Goal: Information Seeking & Learning: Find specific fact

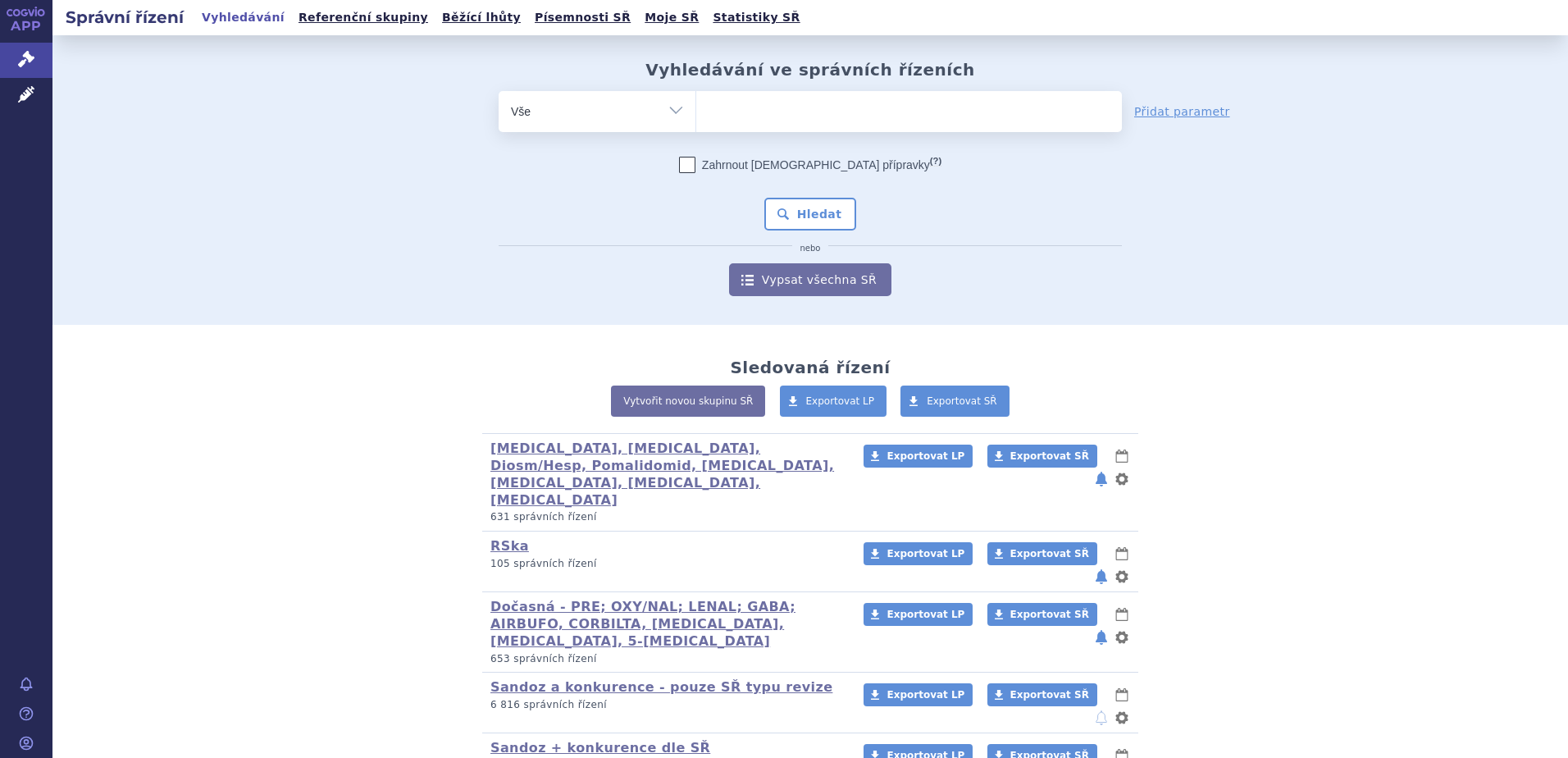
click at [762, 117] on ul at bounding box center [909, 108] width 426 height 35
click at [696, 117] on select at bounding box center [695, 110] width 1 height 41
paste input "S01LA05"
type input "S01LA05"
select select "S01LA05"
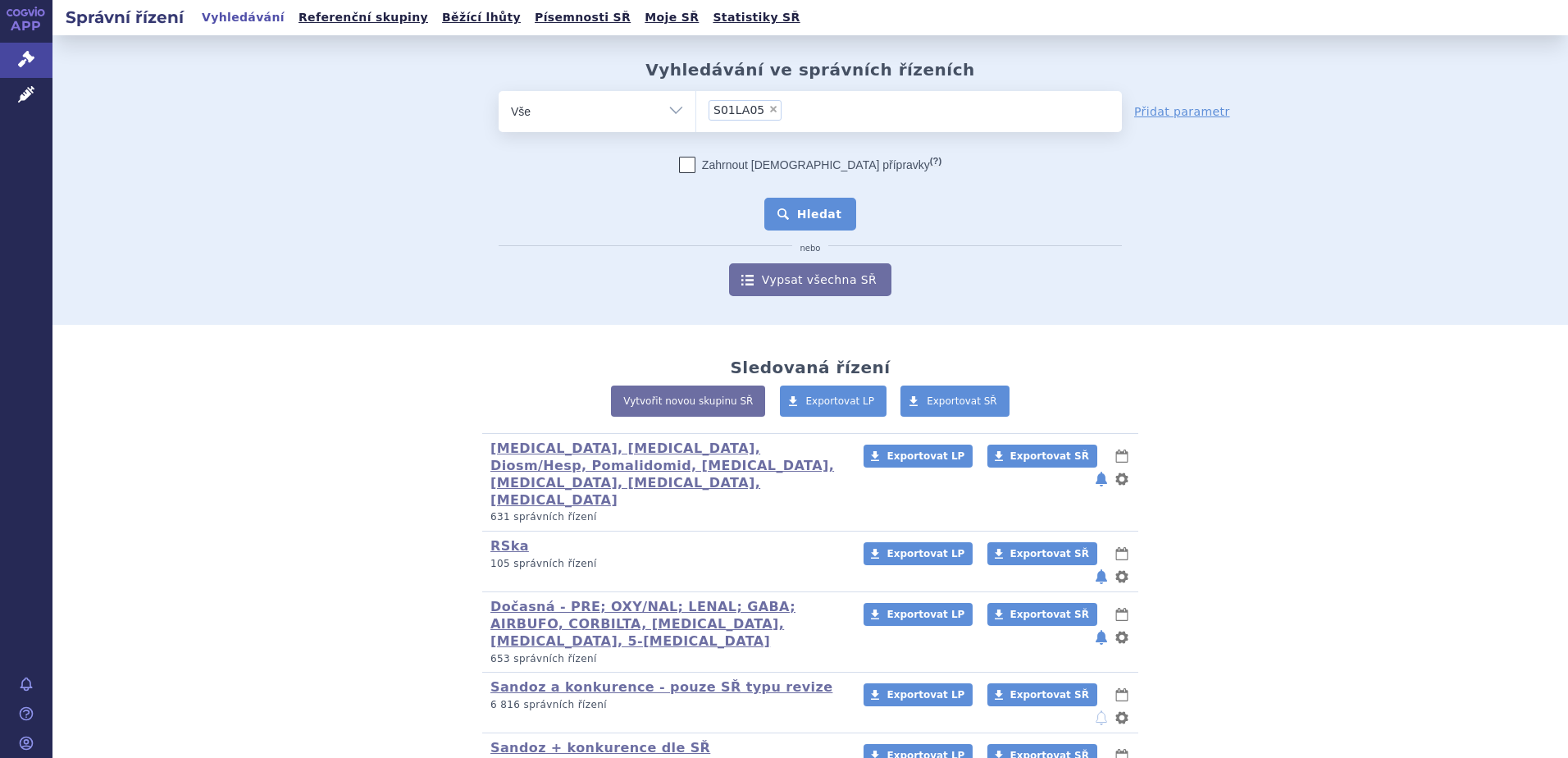
click at [775, 228] on button "Hledat" at bounding box center [810, 214] width 93 height 33
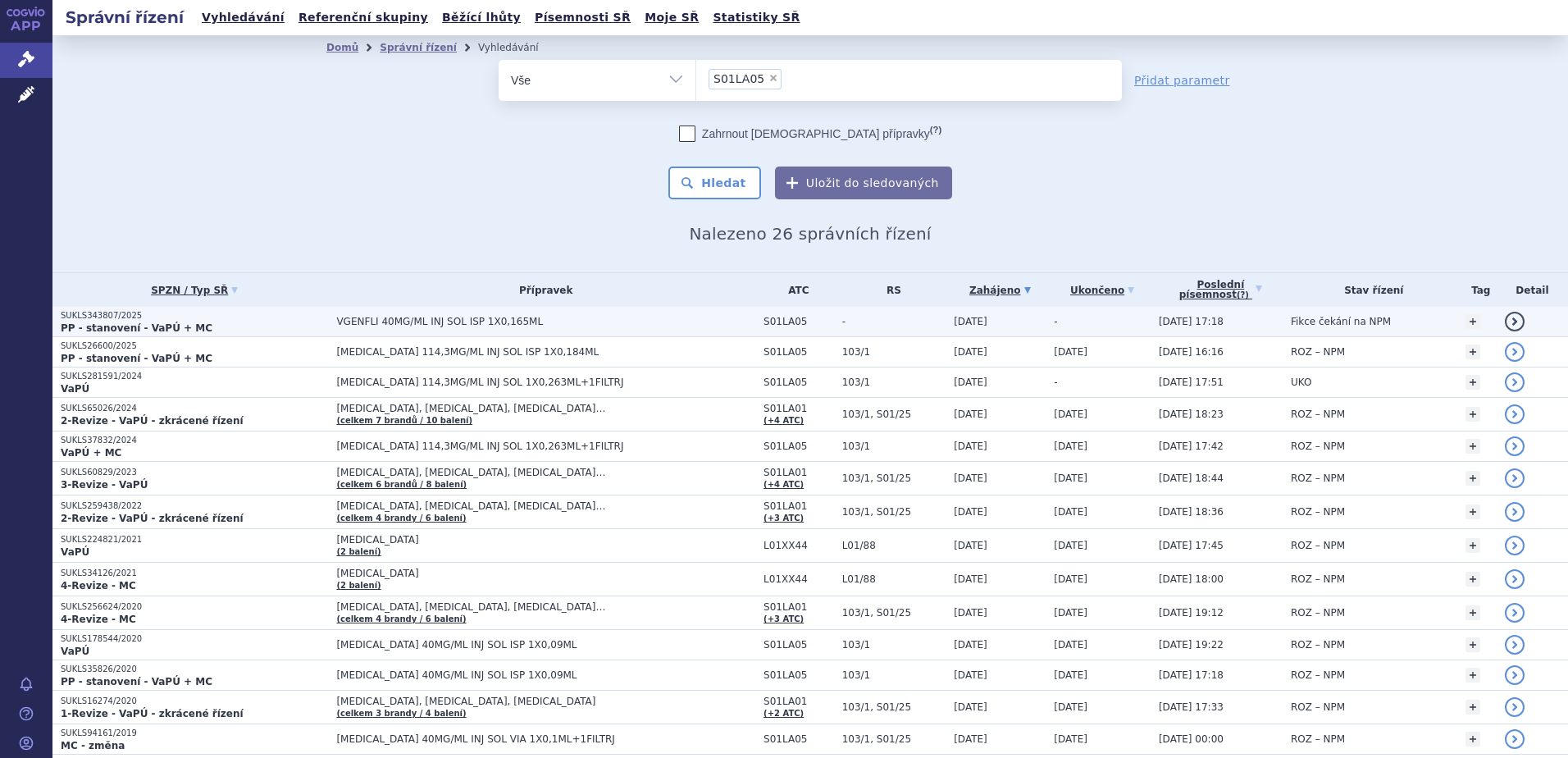
click at [524, 321] on span "VGENFLI 40MG/ML INJ SOL ISP 1X0,165ML" at bounding box center [540, 321] width 410 height 12
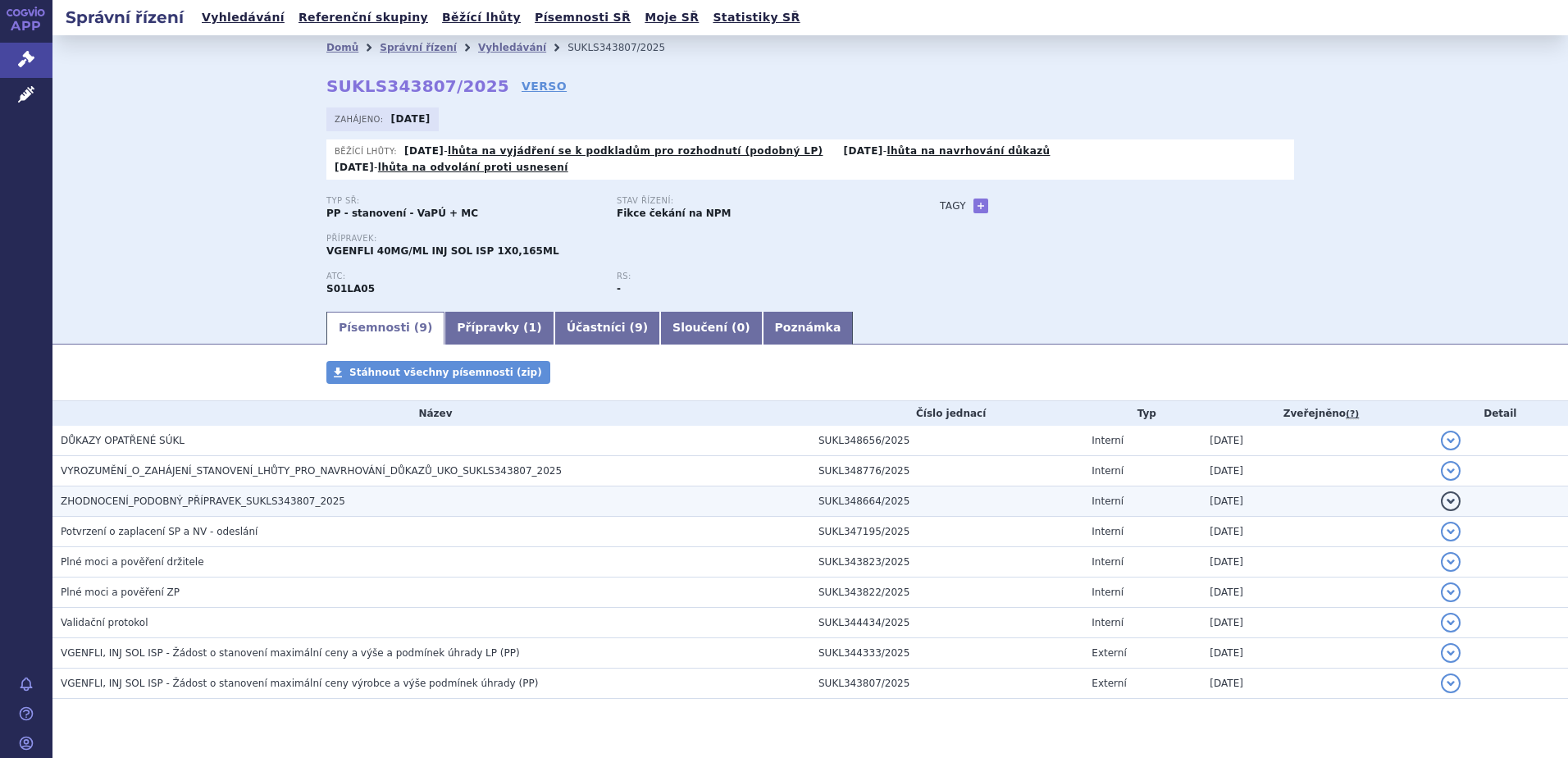
click at [334, 493] on h3 "ZHODNOCENÍ_PODOBNÝ_PŘÍPRAVEK_SUKLS343807_2025" at bounding box center [435, 501] width 750 height 17
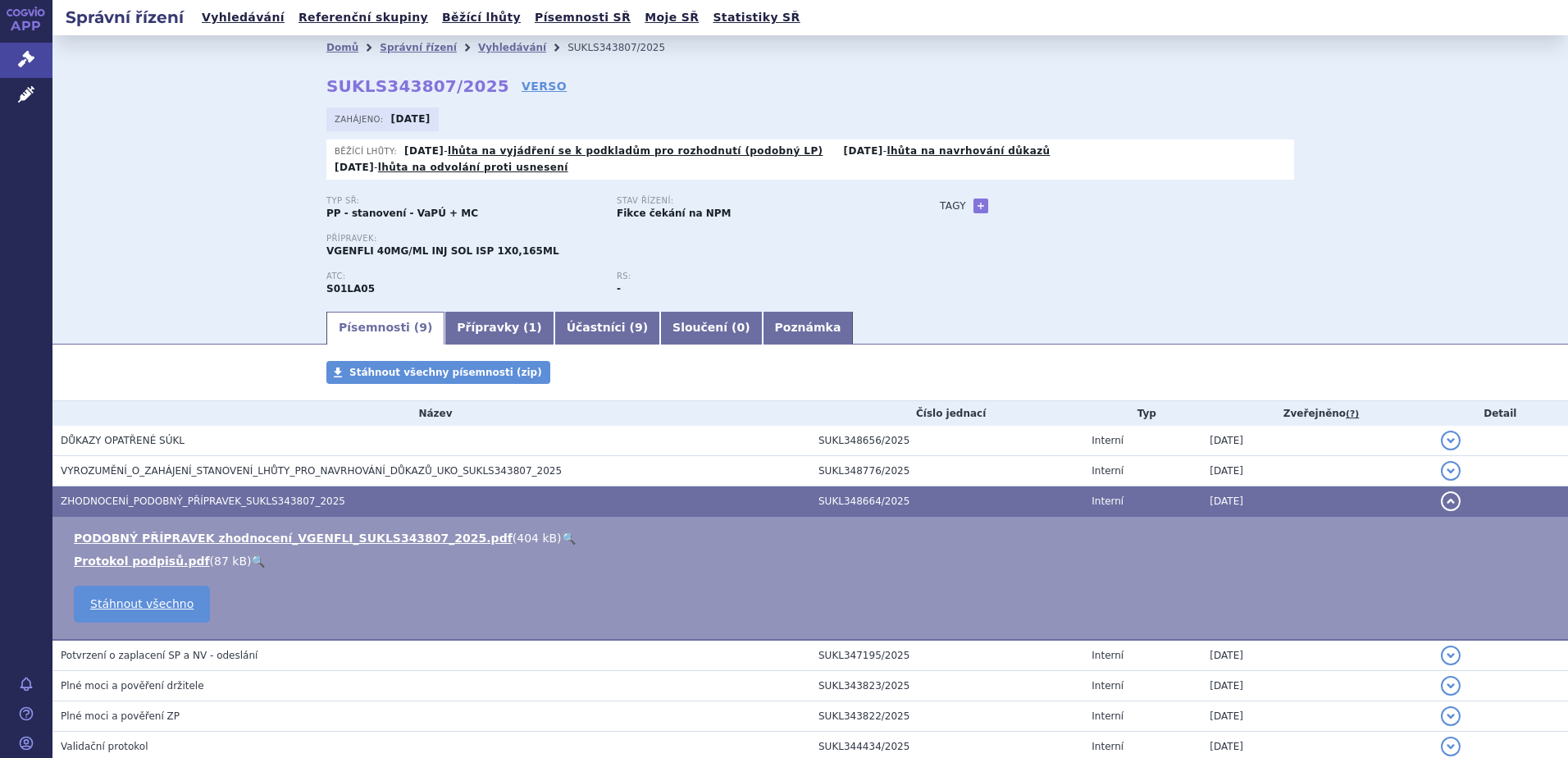
click at [562, 531] on link "🔍" at bounding box center [568, 538] width 14 height 13
click at [478, 46] on link "Vyhledávání" at bounding box center [512, 48] width 68 height 12
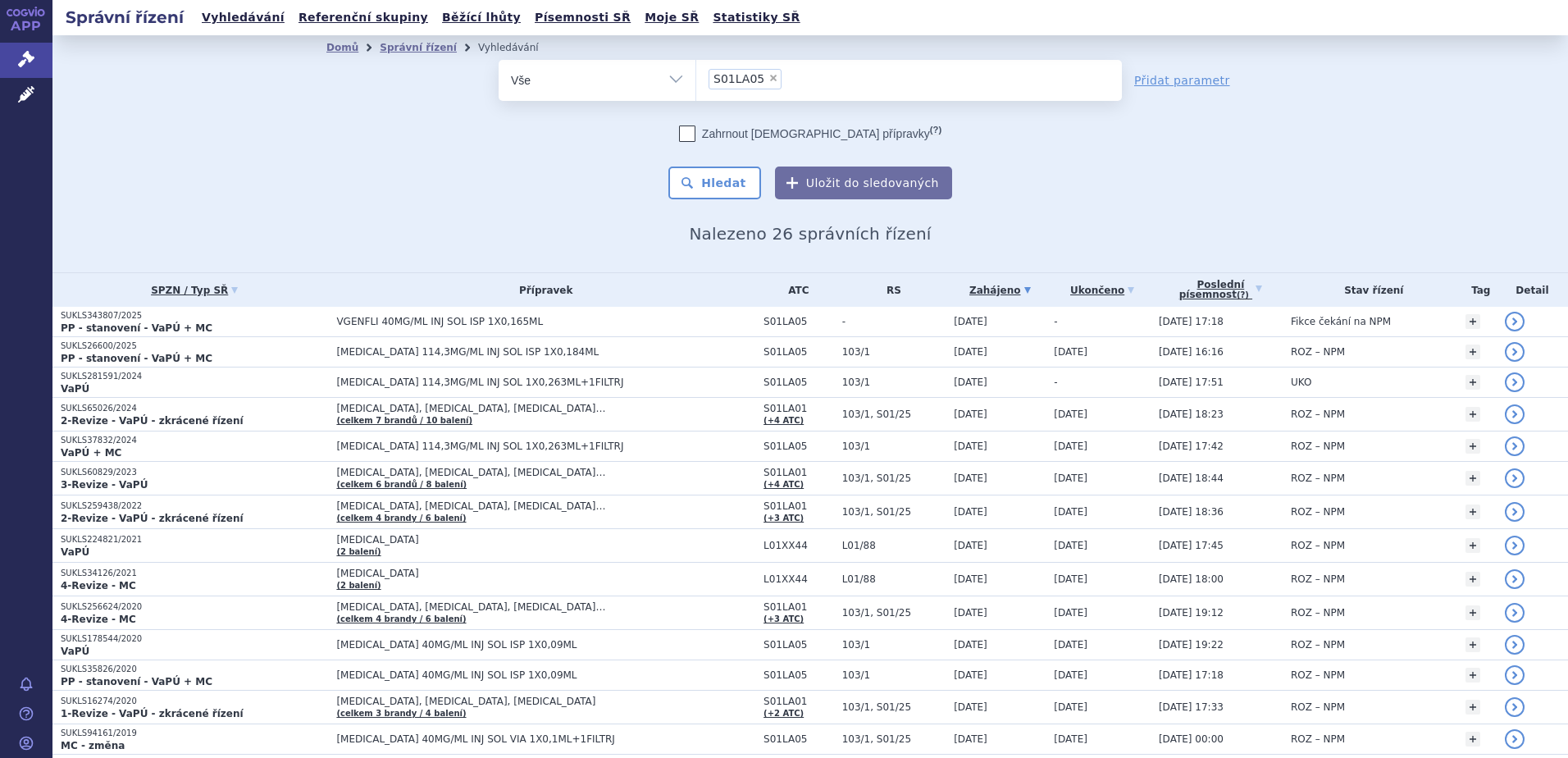
click at [768, 77] on span "×" at bounding box center [773, 78] width 10 height 10
click at [696, 77] on select "S01LA05" at bounding box center [695, 79] width 1 height 41
select select
paste input "L04AG03"
type input "L04AG03"
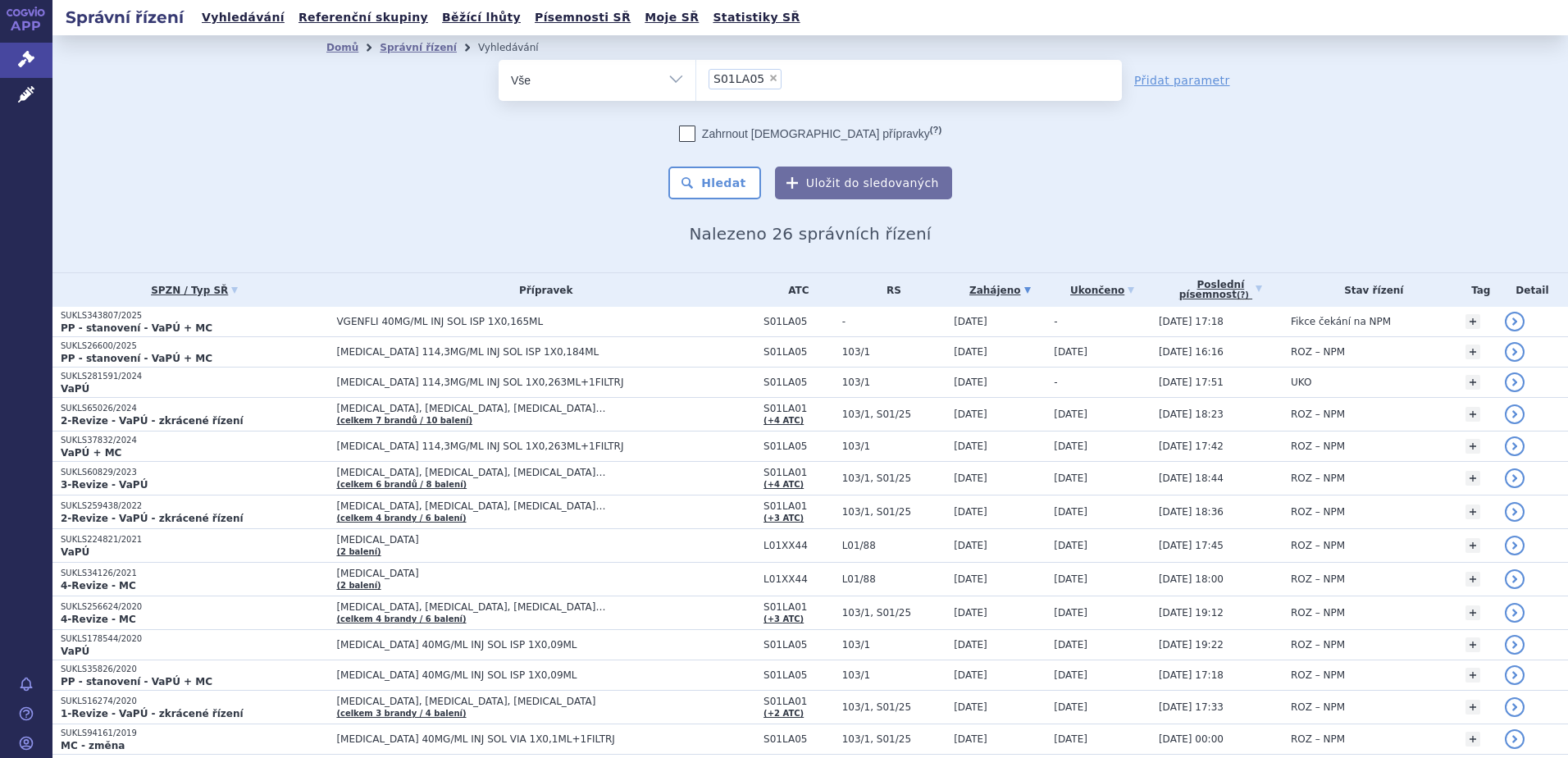
select select "L04AG03"
click at [724, 186] on button "Hledat" at bounding box center [714, 183] width 93 height 33
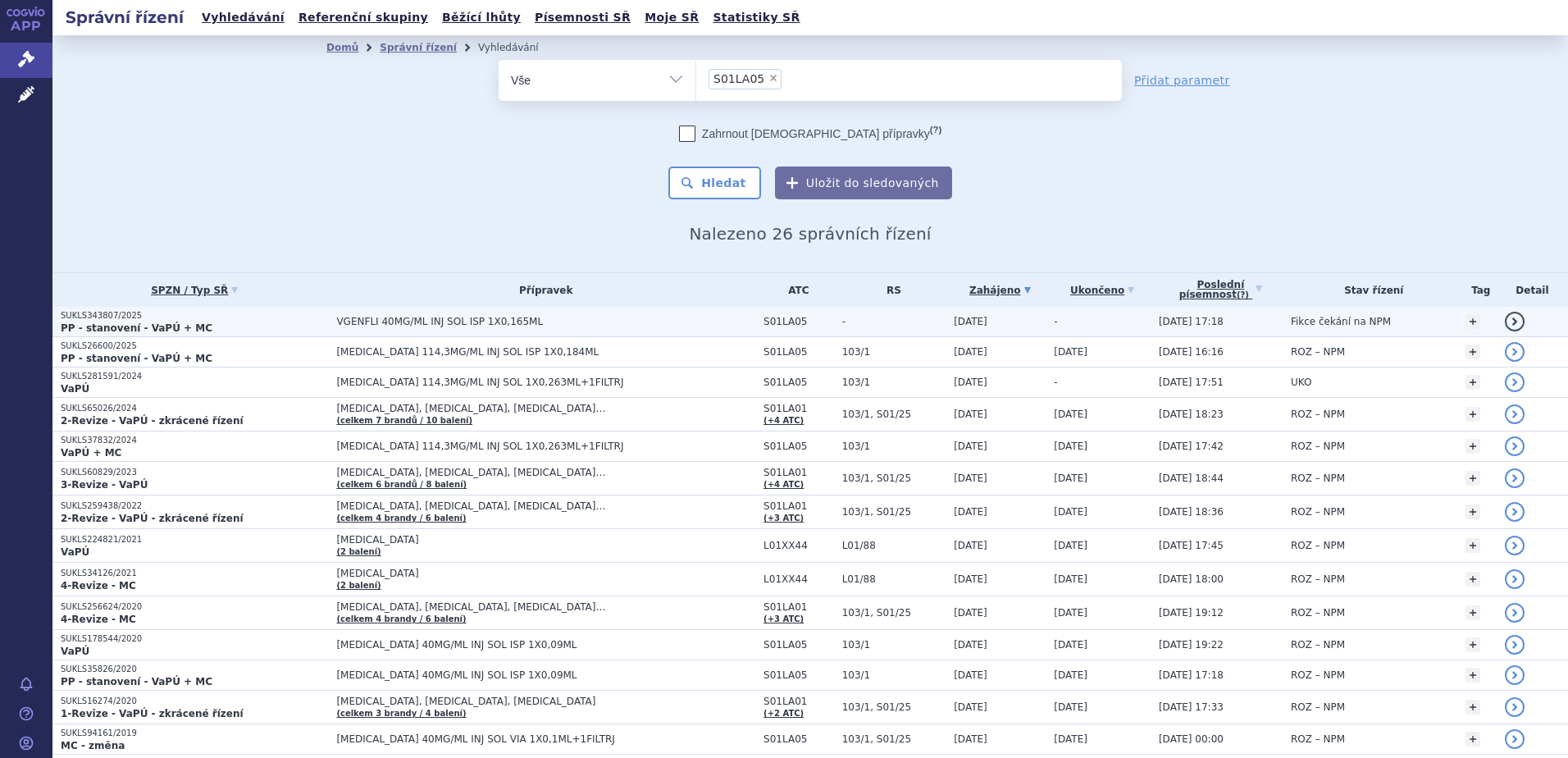
click at [416, 326] on span "VGENFLI 40MG/ML INJ SOL ISP 1X0,165ML" at bounding box center [540, 321] width 410 height 12
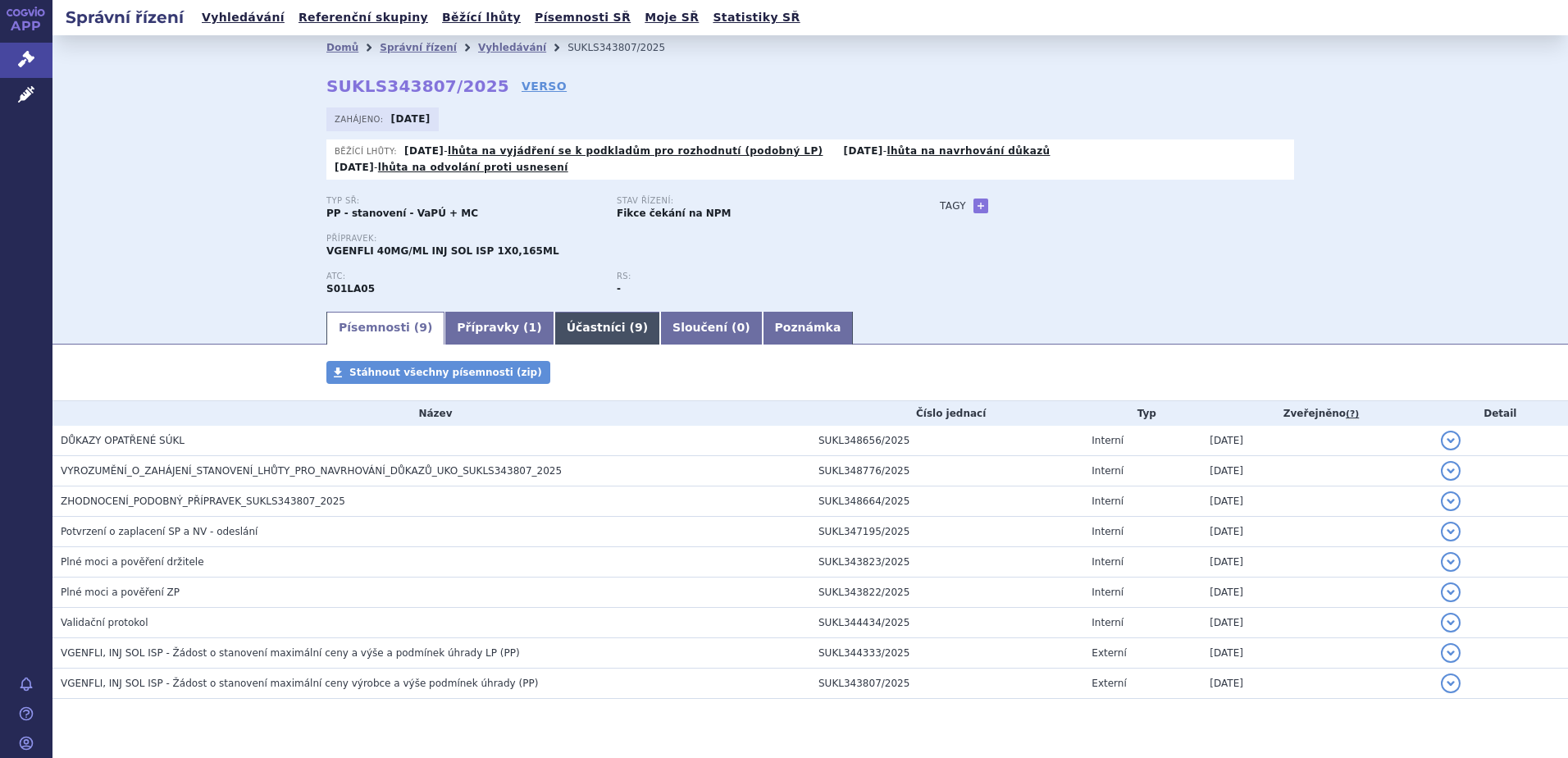
click at [554, 316] on link "Účastníci ( 9 )" at bounding box center [606, 329] width 106 height 33
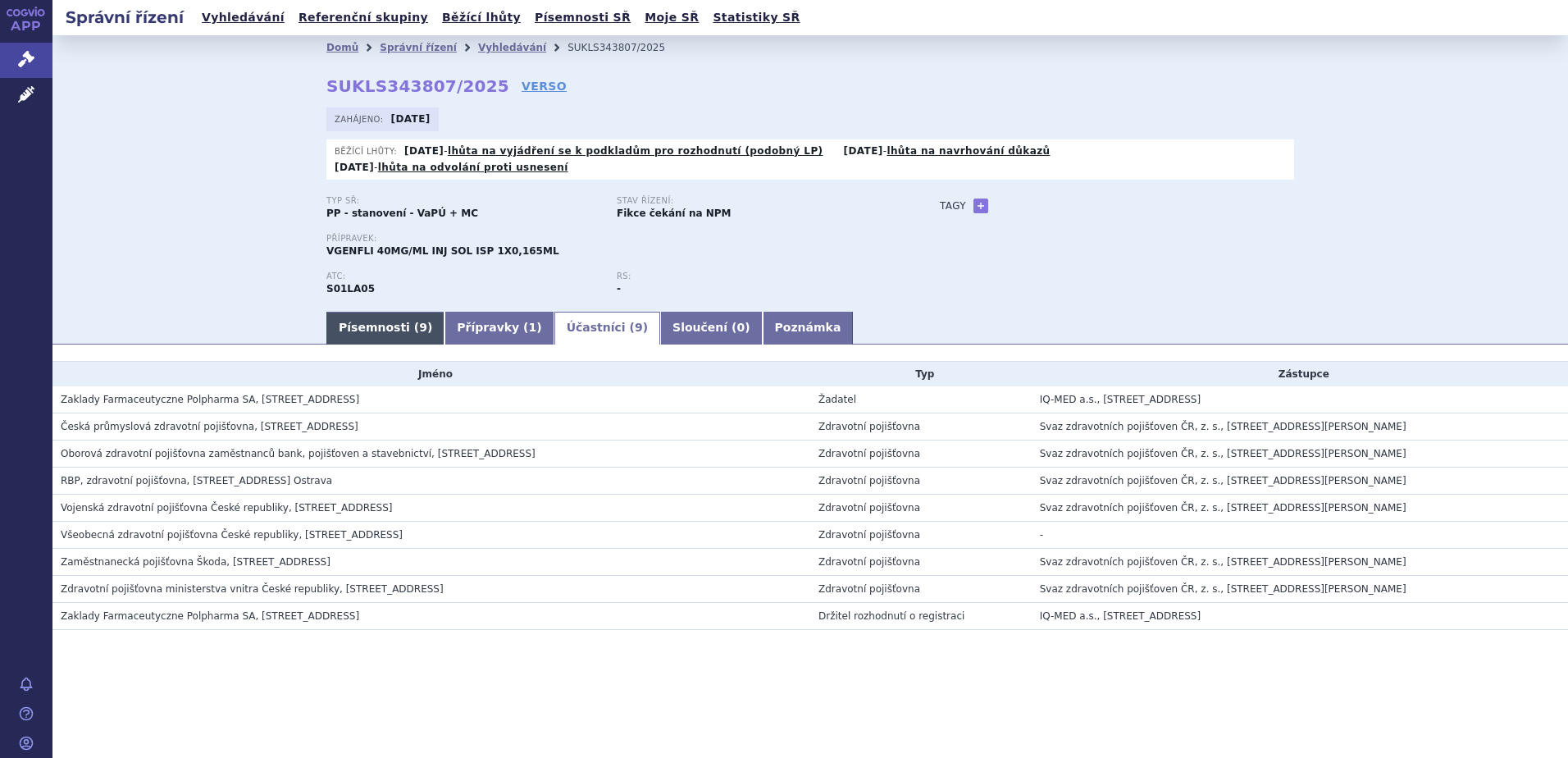
click at [351, 317] on link "Písemnosti ( 9 )" at bounding box center [385, 329] width 118 height 33
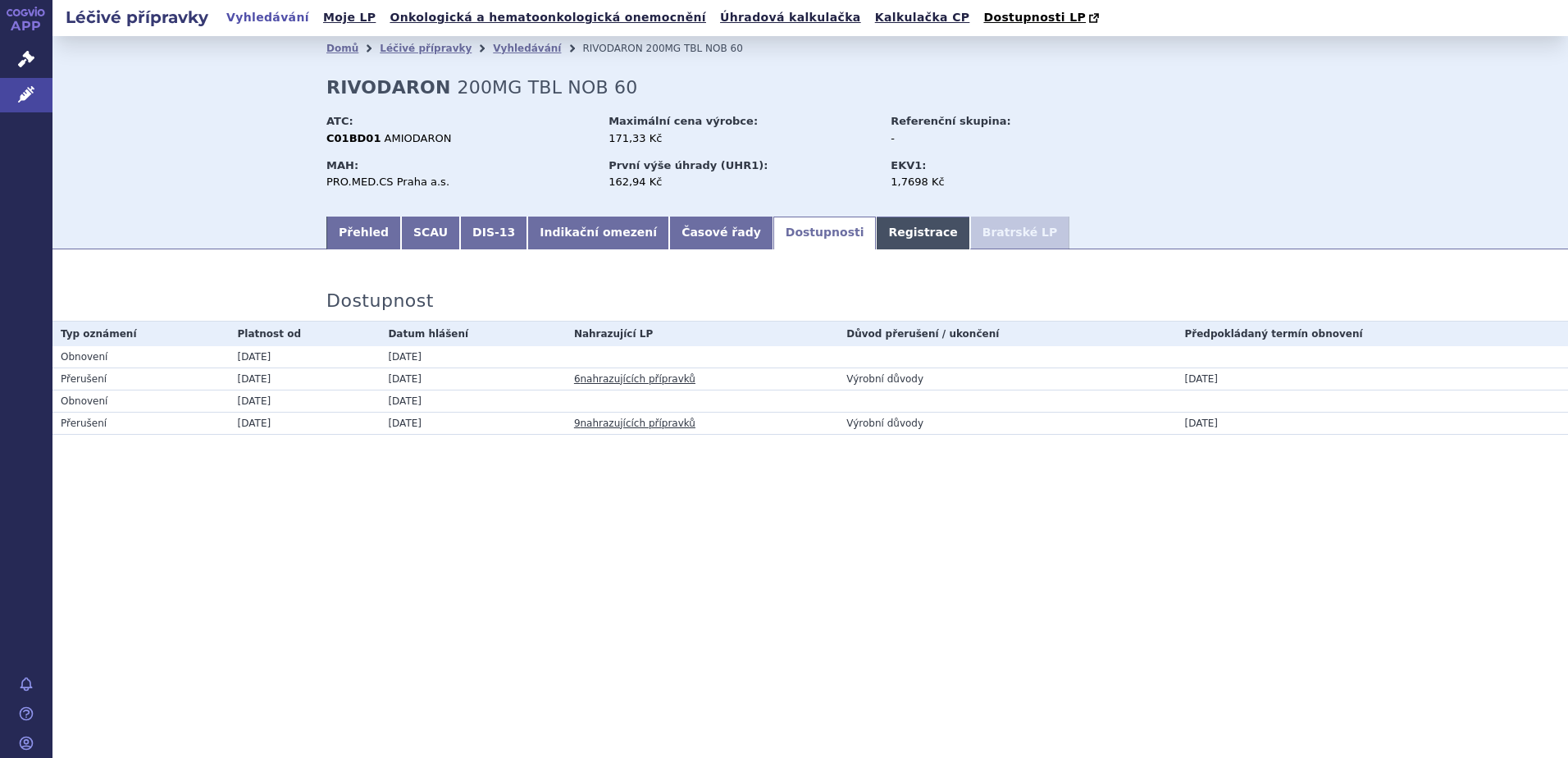
click at [876, 229] on link "Registrace" at bounding box center [923, 233] width 94 height 33
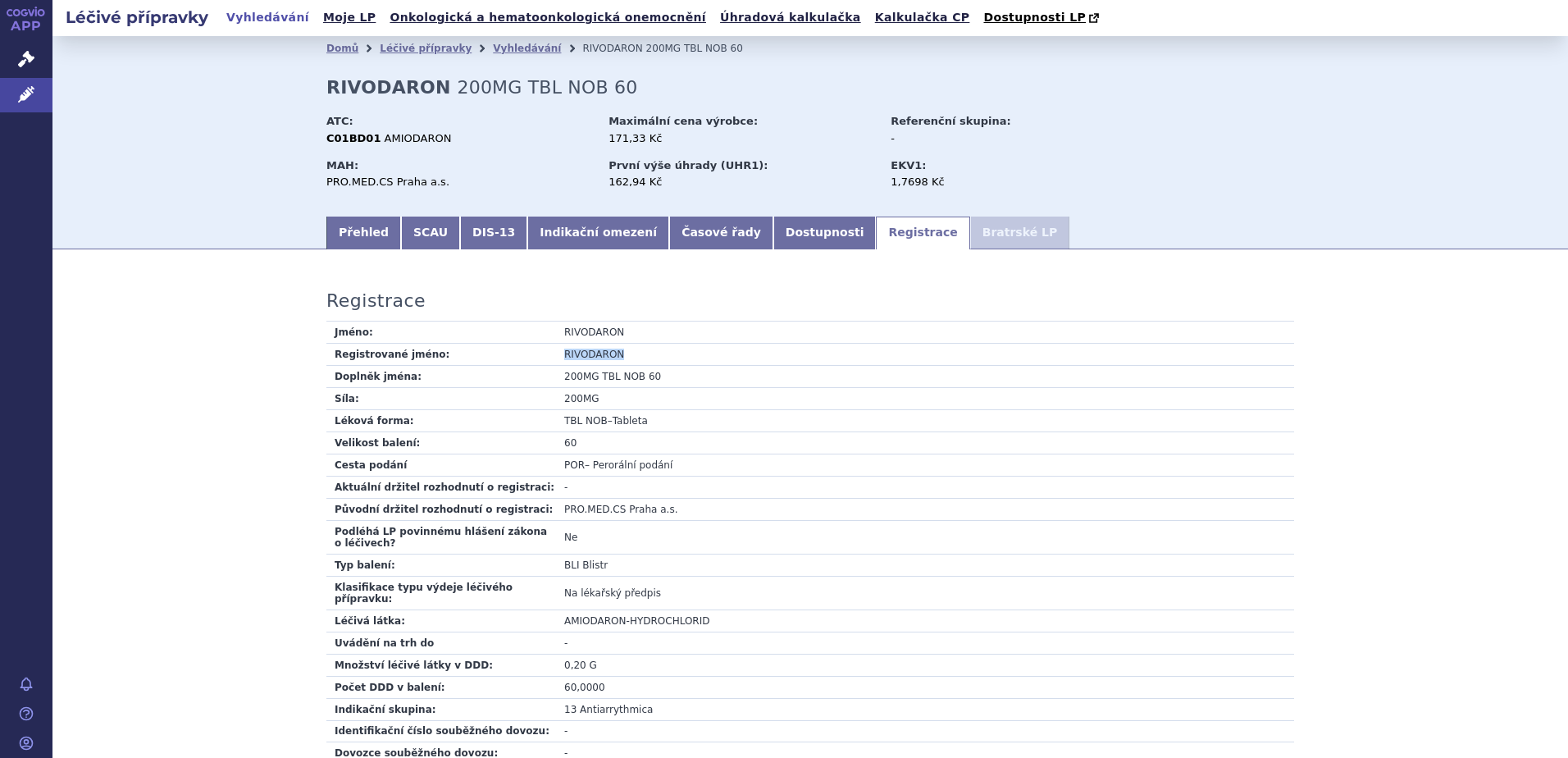
drag, startPoint x: 553, startPoint y: 356, endPoint x: 613, endPoint y: 359, distance: 60.1
click at [613, 359] on td "RIVODARON" at bounding box center [925, 354] width 738 height 22
copy td "RIVODARON"
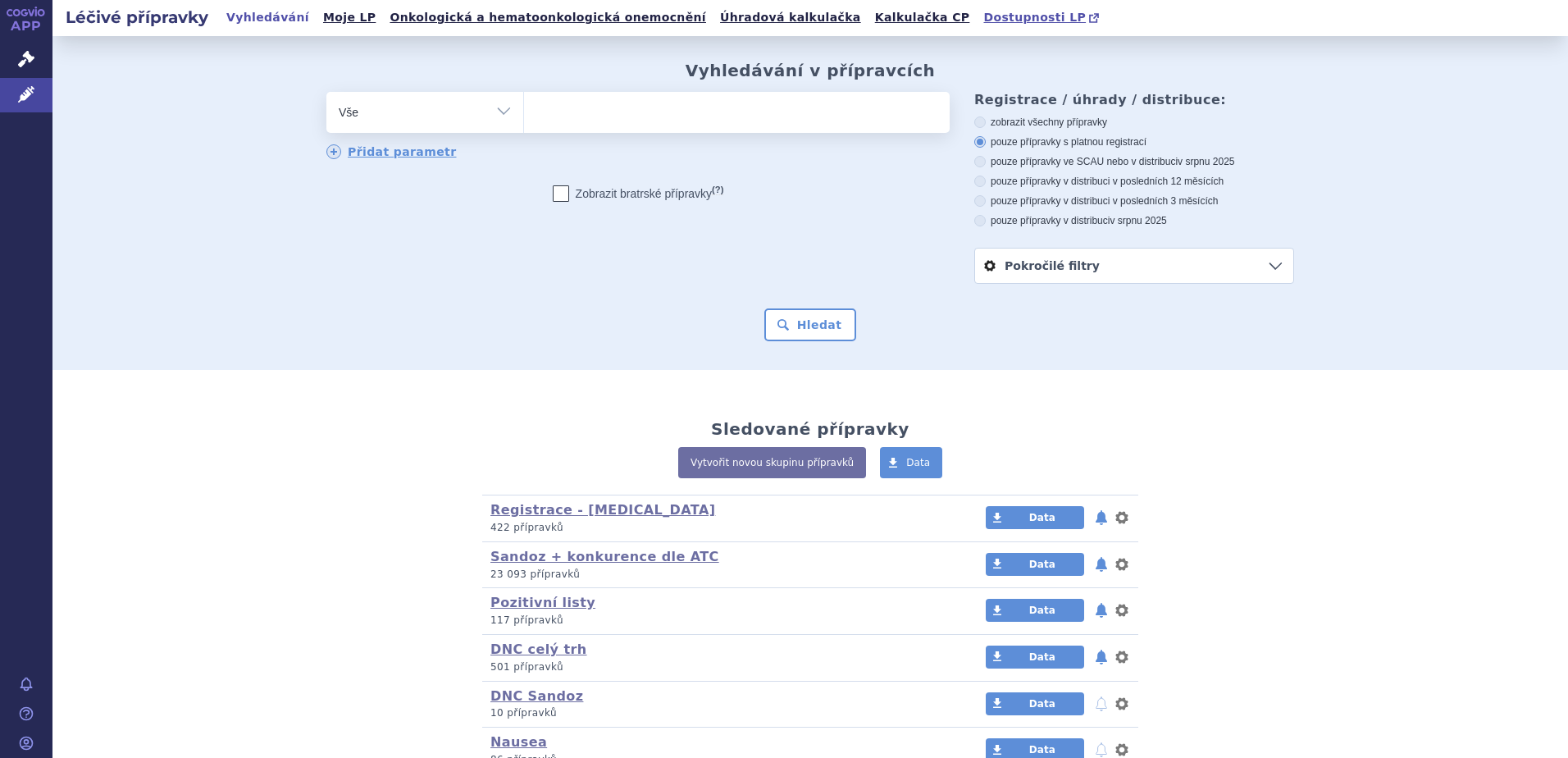
click at [984, 19] on span "Dostupnosti LP" at bounding box center [1035, 17] width 103 height 13
